Goal: Communication & Community: Participate in discussion

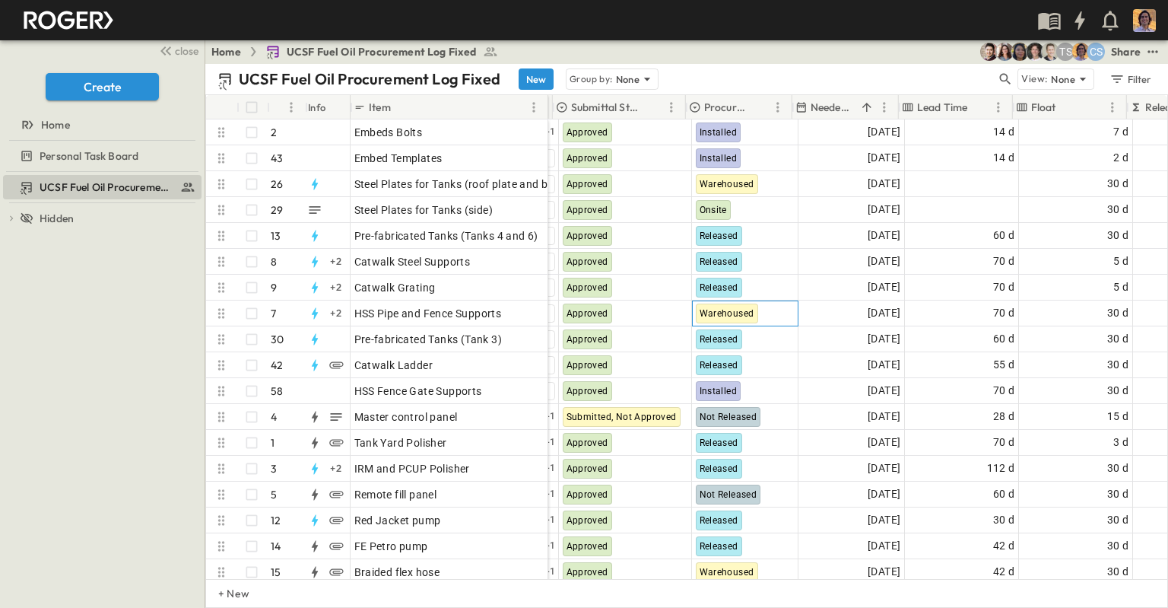
scroll to position [0, 478]
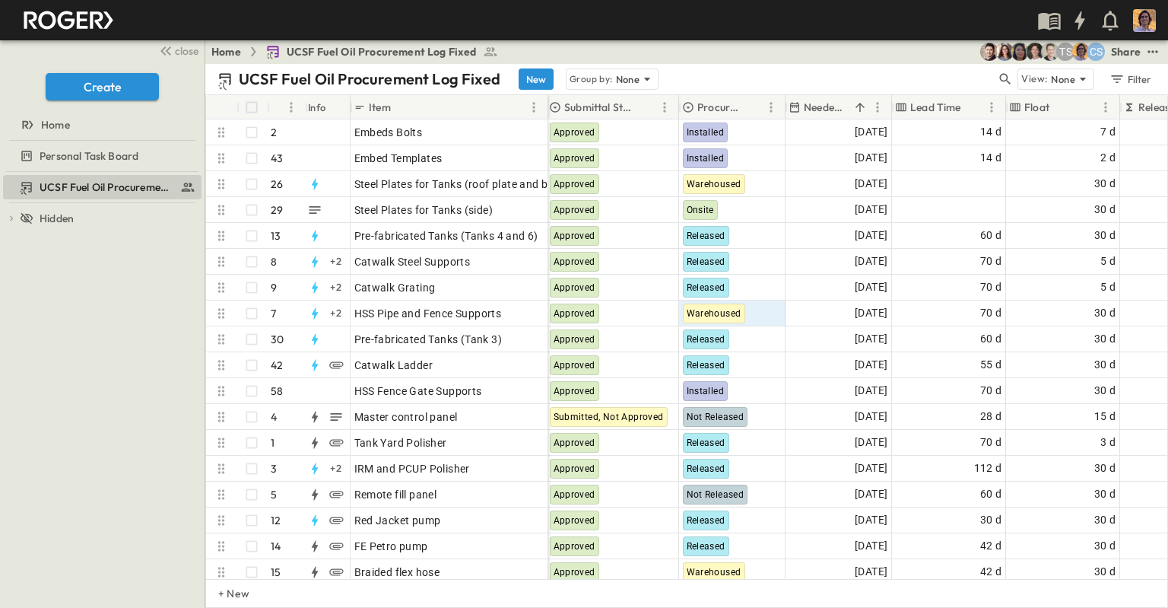
click at [817, 112] on p "Needed Onsite" at bounding box center [826, 107] width 45 height 15
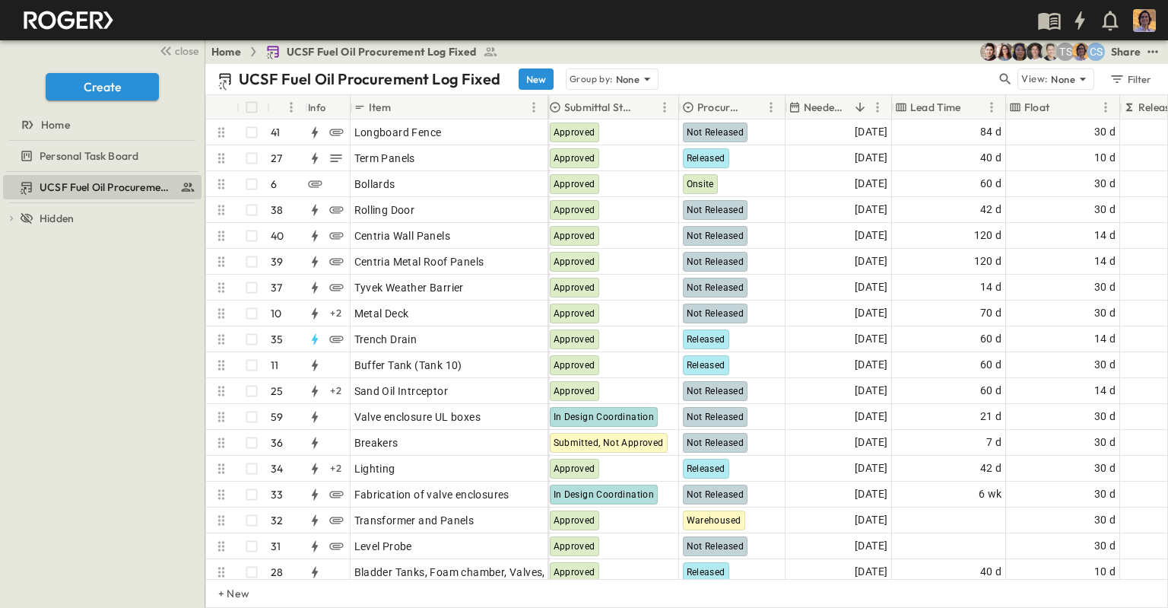
click at [820, 107] on p "Needed Onsite" at bounding box center [826, 107] width 45 height 15
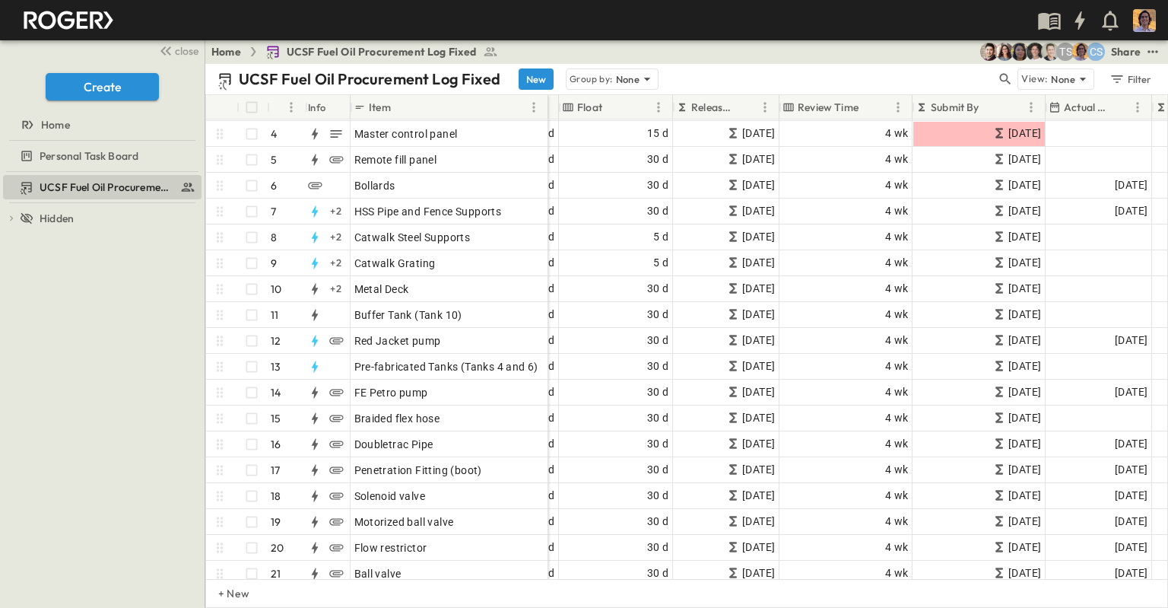
scroll to position [76, 906]
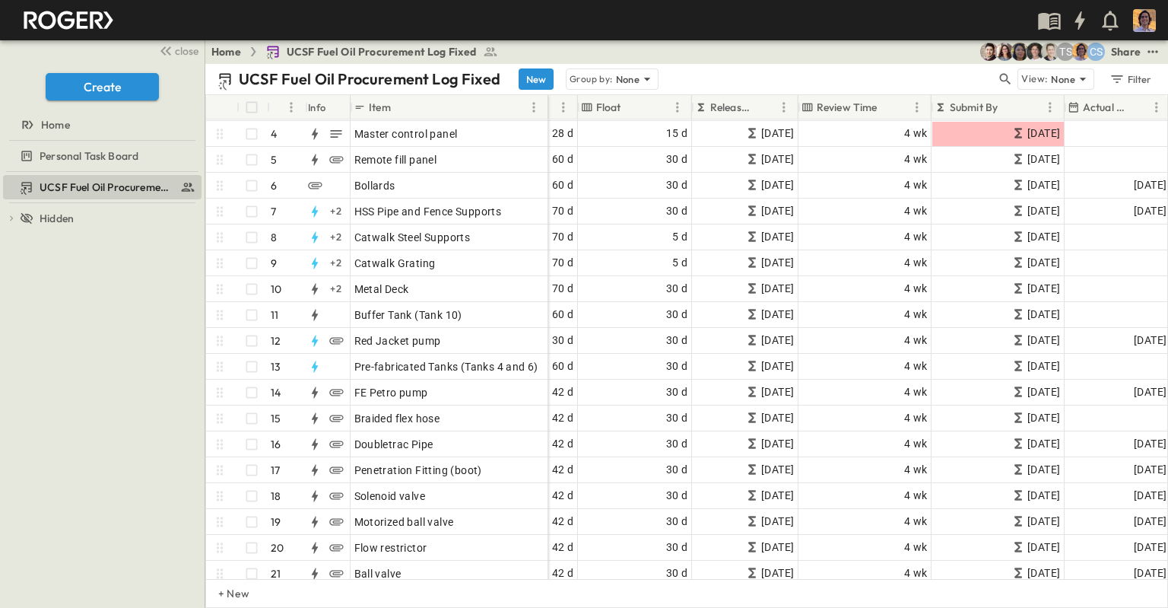
click at [730, 51] on div "Home UCSF Fuel Oil Procurement Log Fixed CS TS Share" at bounding box center [686, 52] width 963 height 24
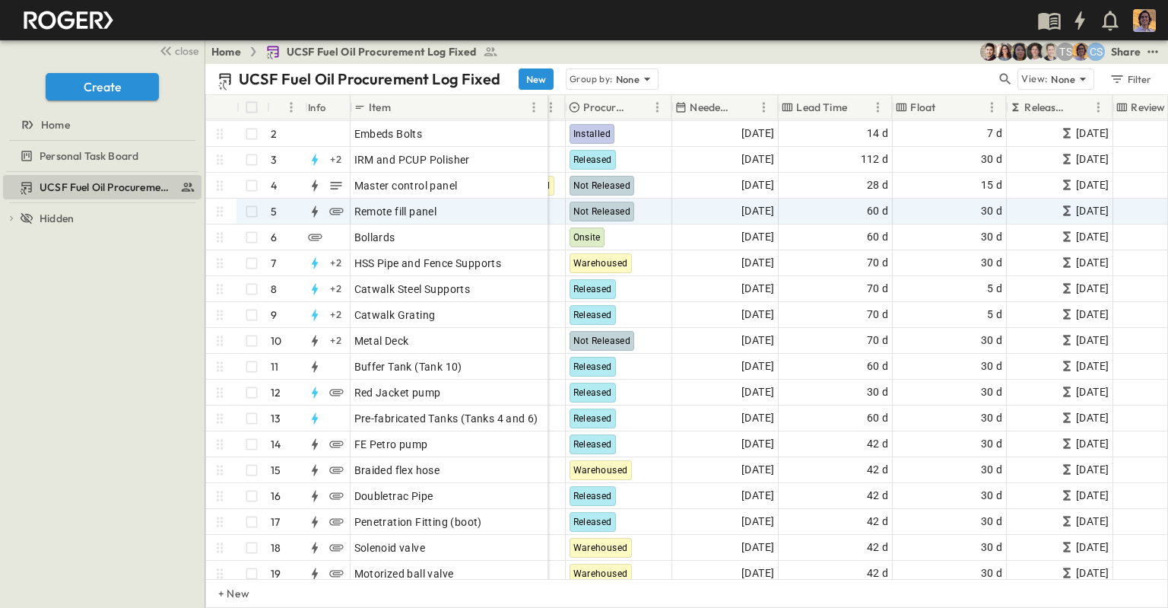
scroll to position [0, 591]
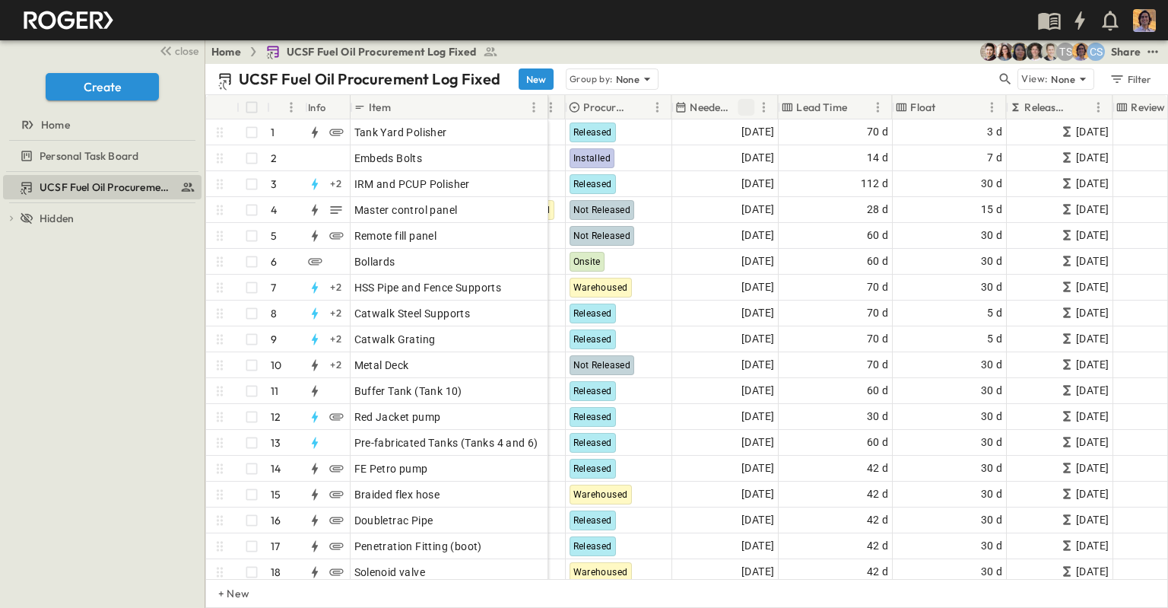
click at [745, 110] on icon "Sort" at bounding box center [746, 107] width 14 height 14
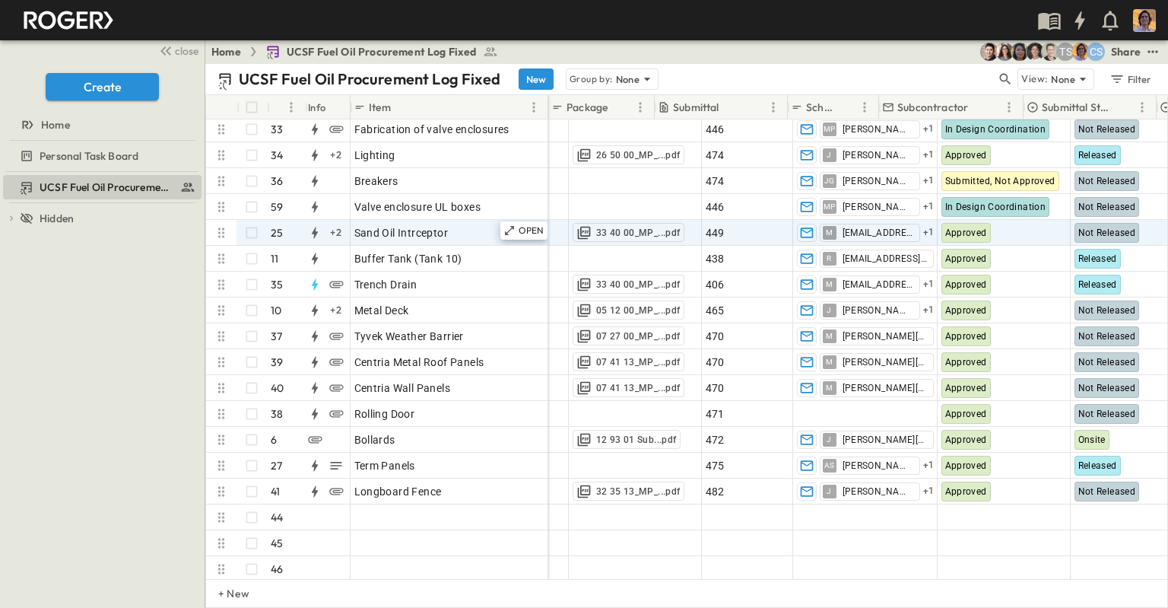
scroll to position [779, 0]
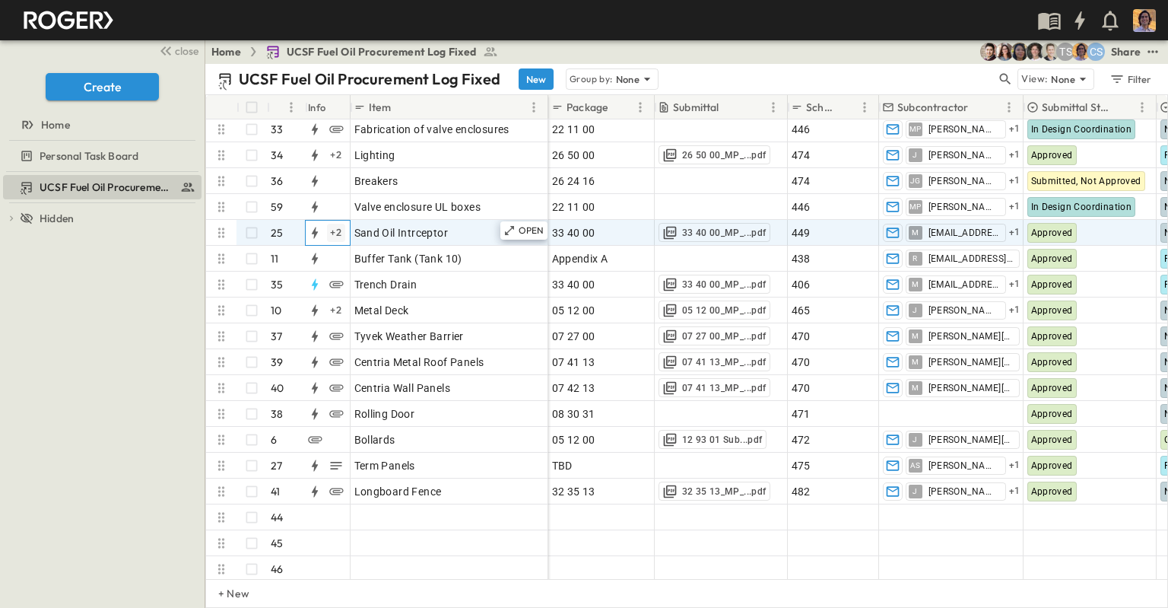
click at [338, 232] on div "+ 2" at bounding box center [336, 233] width 18 height 18
click at [336, 232] on icon "button" at bounding box center [335, 232] width 11 height 8
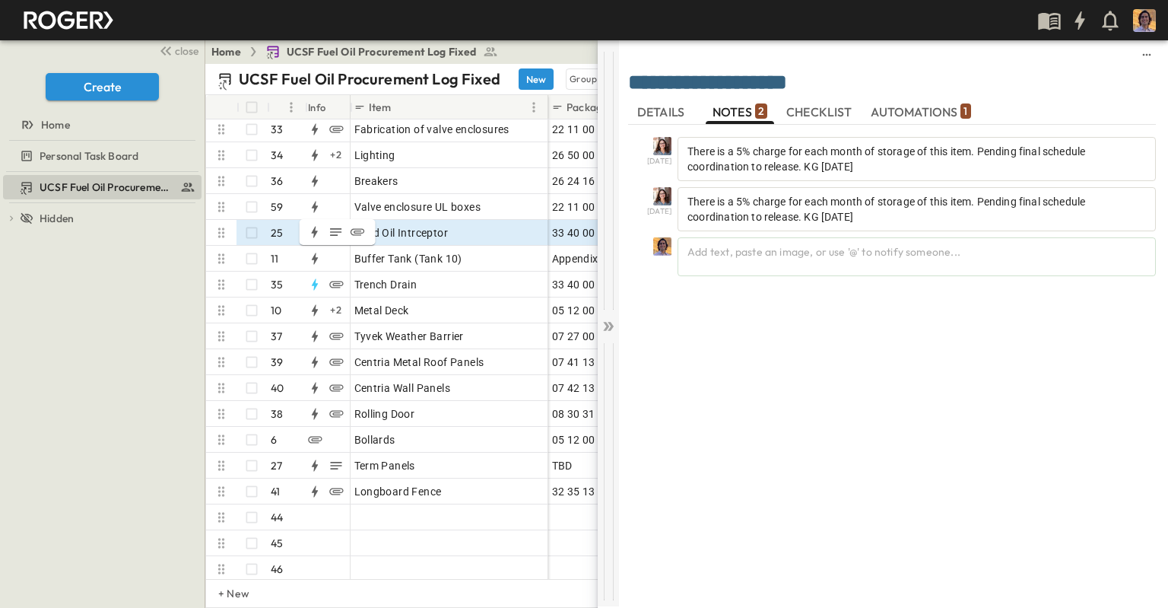
click at [608, 324] on icon at bounding box center [608, 326] width 15 height 15
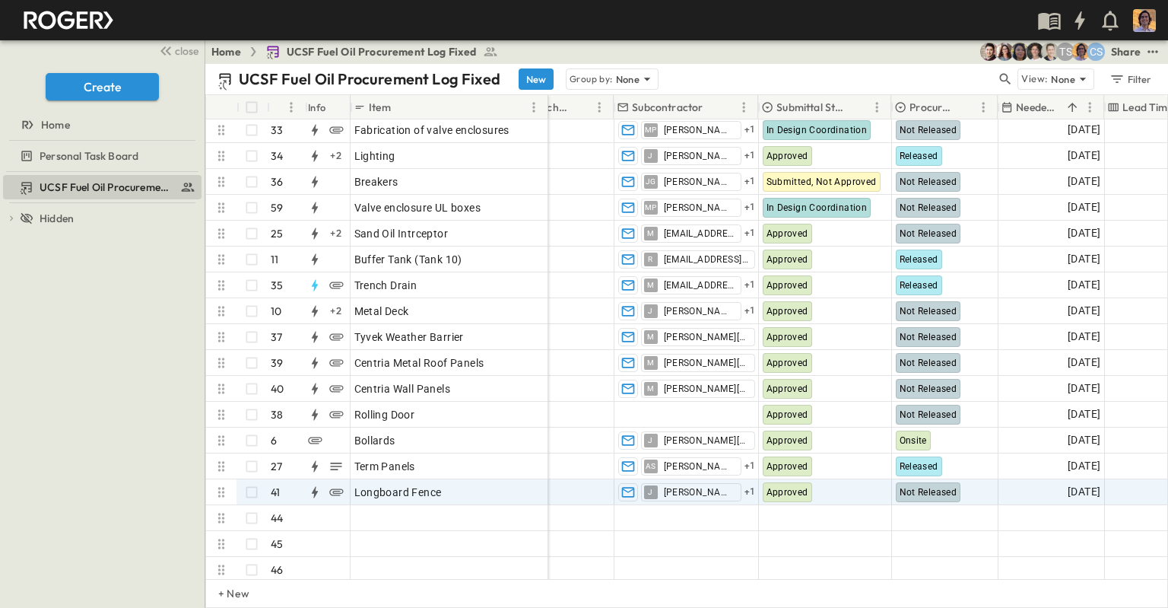
scroll to position [774, 265]
